Goal: Task Accomplishment & Management: Manage account settings

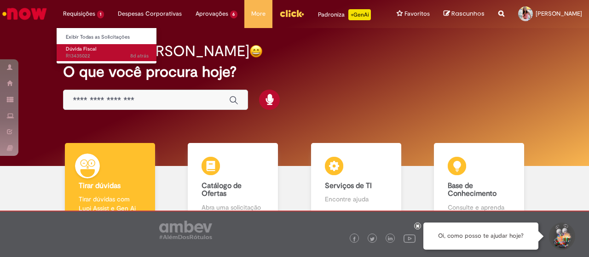
click at [76, 53] on span "8d atrás 8 dias atrás R13435022" at bounding box center [107, 55] width 83 height 7
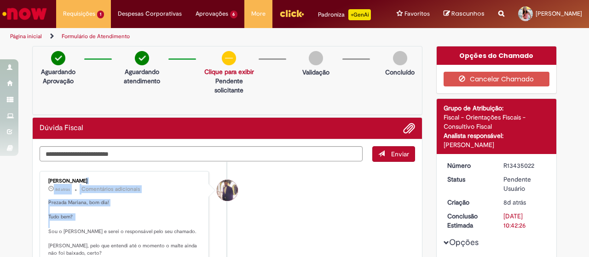
drag, startPoint x: 45, startPoint y: 171, endPoint x: 161, endPoint y: 175, distance: 116.0
click at [161, 175] on ul "[PERSON_NAME] 8d atrás 8 dias atrás Comentários adicionais Prezada Mariana, bom…" at bounding box center [227, 258] width 375 height 192
click at [146, 195] on p "8d atrás 8 dias atrás Comentários adicionais" at bounding box center [124, 189] width 153 height 11
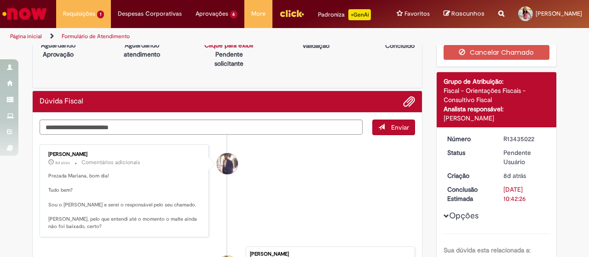
scroll to position [92, 0]
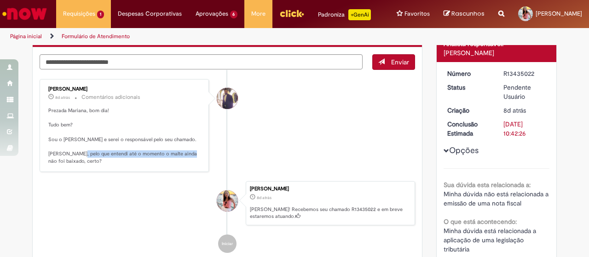
drag, startPoint x: 75, startPoint y: 161, endPoint x: 181, endPoint y: 165, distance: 105.4
click at [183, 164] on p "Prezada Mariana, bom dia! Tudo bem? Sou o [PERSON_NAME] e serei o responsável p…" at bounding box center [124, 136] width 153 height 58
click at [158, 170] on div "[PERSON_NAME] 8d atrás 8 dias atrás Comentários adicionais Prezada Mariana, bom…" at bounding box center [124, 126] width 164 height 88
click at [137, 69] on textarea "Digite sua mensagem aqui..." at bounding box center [201, 61] width 323 height 15
type textarea "**********"
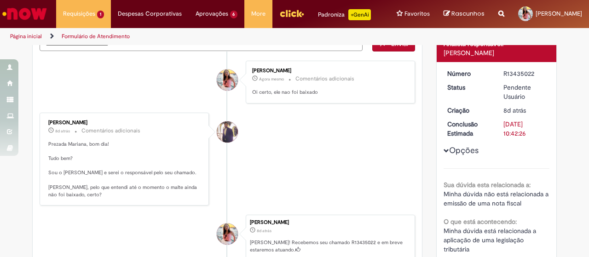
scroll to position [74, 0]
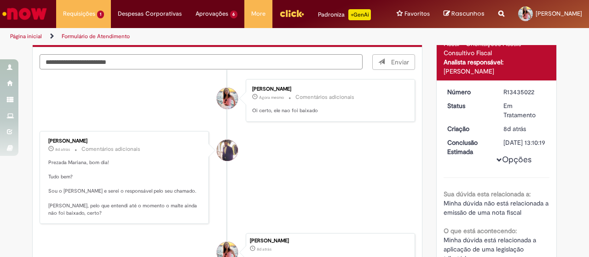
type textarea "**********"
drag, startPoint x: 42, startPoint y: 149, endPoint x: 100, endPoint y: 149, distance: 57.5
click at [100, 149] on div "[PERSON_NAME] 8d atrás 8 dias atrás Comentários adicionais Prezada Mariana, bom…" at bounding box center [124, 178] width 164 height 88
copy div "[PERSON_NAME]"
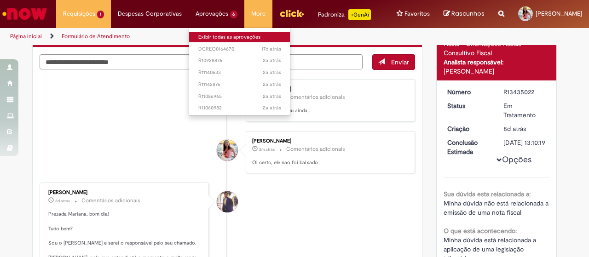
click at [212, 34] on link "Exibir todas as aprovações" at bounding box center [239, 37] width 101 height 10
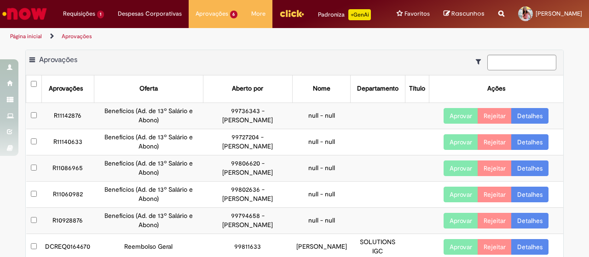
click at [568, 174] on div "Exportar como PDF Exportar como Excel Exportar como CSV Aprovações Aprovações O…" at bounding box center [294, 172] width 589 height 245
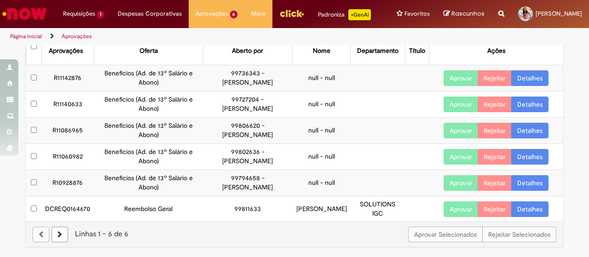
click at [533, 205] on link "Detalhes" at bounding box center [529, 209] width 37 height 16
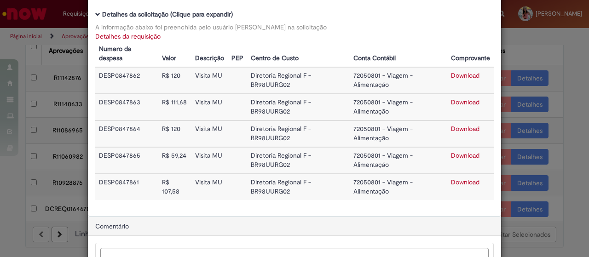
scroll to position [92, 0]
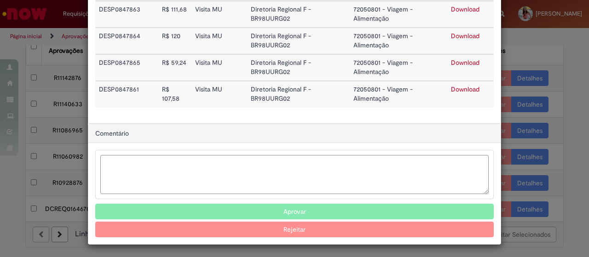
click at [321, 209] on button "Aprovar" at bounding box center [294, 212] width 398 height 16
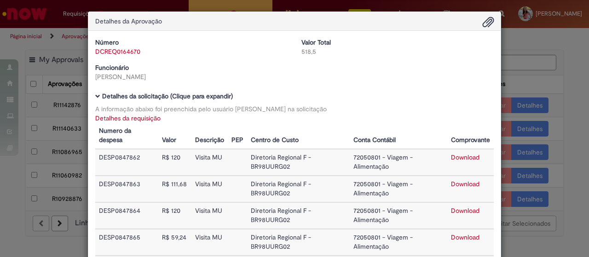
scroll to position [0, 0]
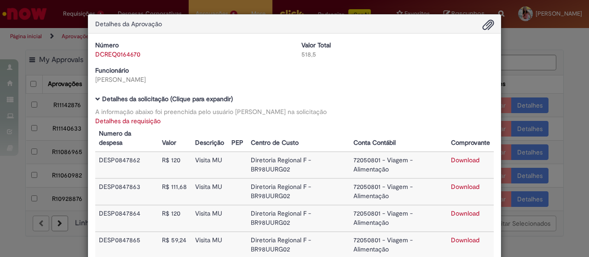
click at [549, 61] on div "Detalhes da Aprovação Número DCREQ0164670 Valor Total 518,5 Funcionário [PERSON…" at bounding box center [294, 128] width 589 height 257
